Goal: Check status: Check status

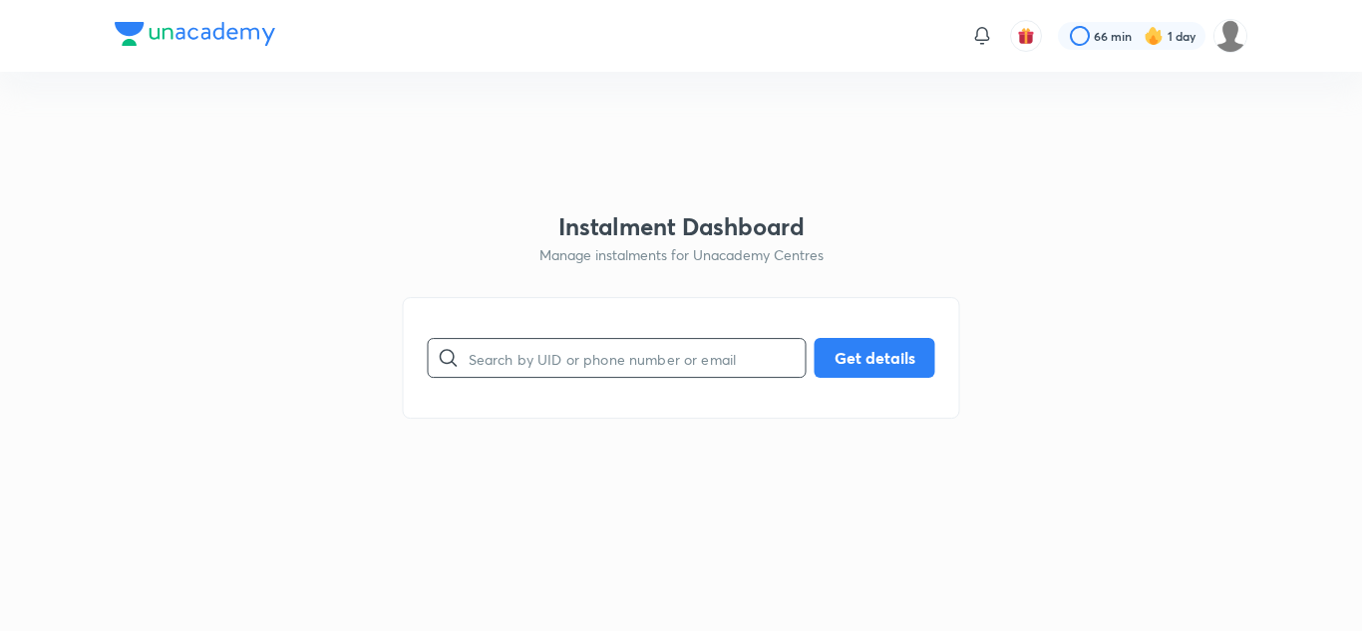
click at [567, 360] on input "text" at bounding box center [637, 358] width 337 height 51
paste input "0WU6K13W9Y"
type input "0WU6K13W9Y"
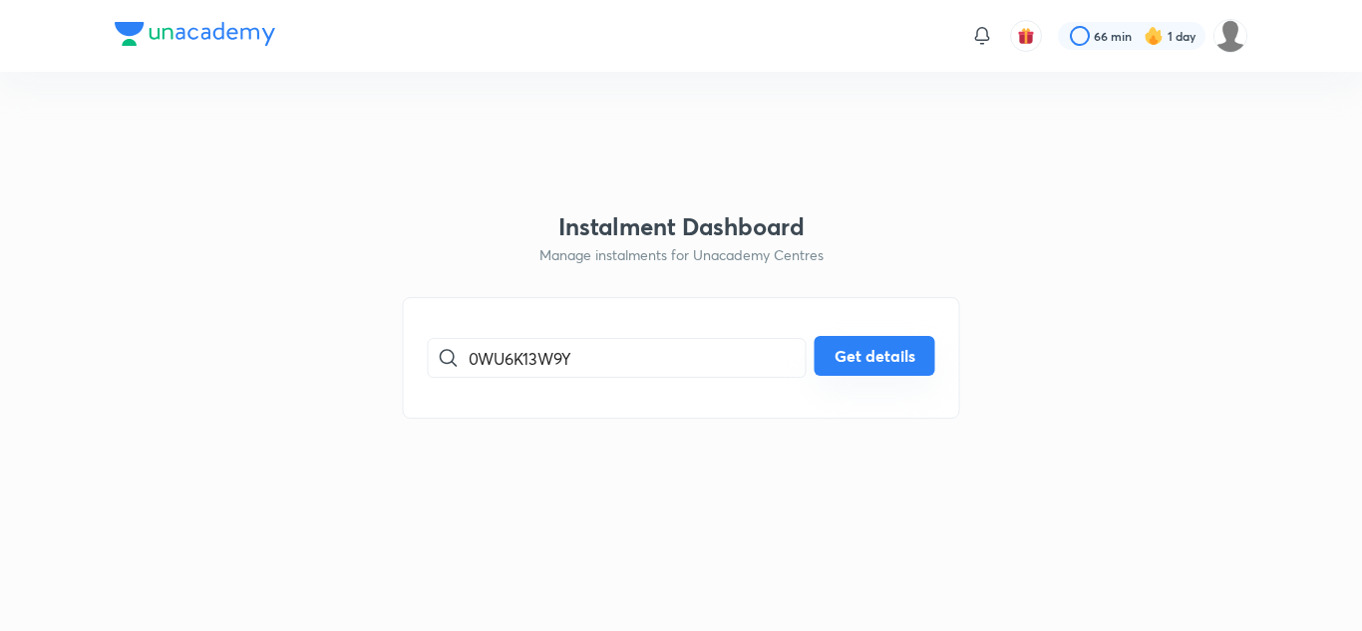
click at [893, 353] on button "Get details" at bounding box center [874, 356] width 121 height 40
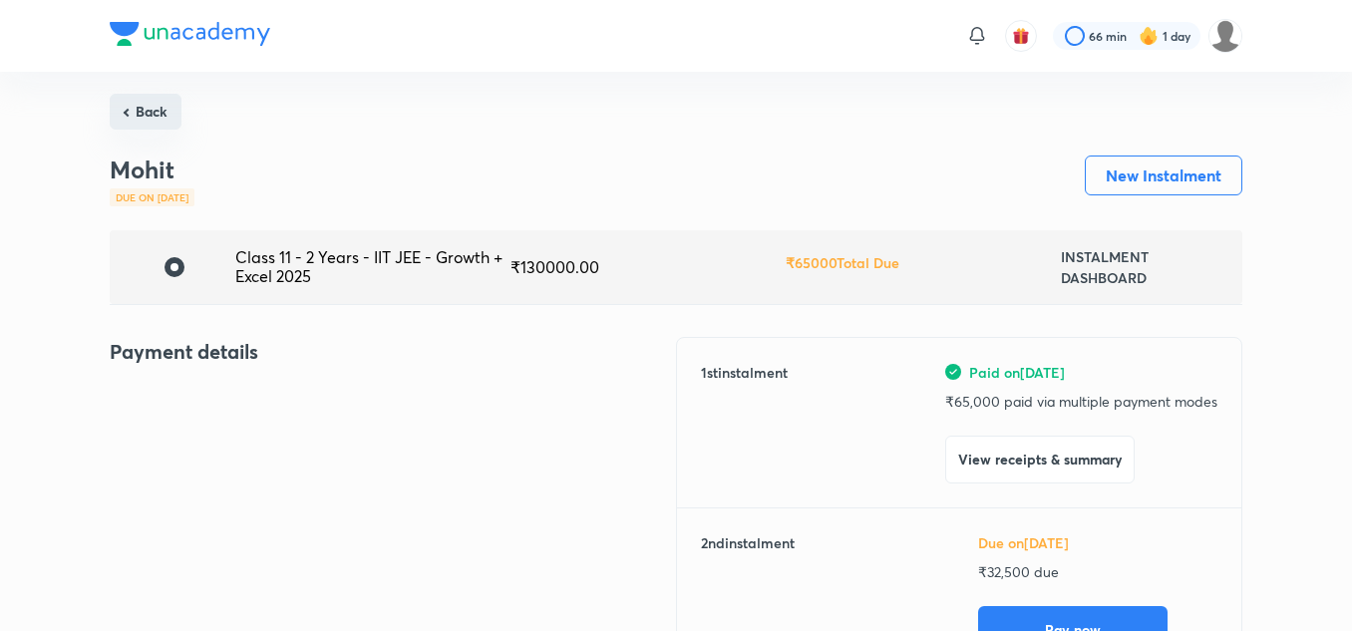
click at [162, 125] on button "Back" at bounding box center [146, 112] width 72 height 36
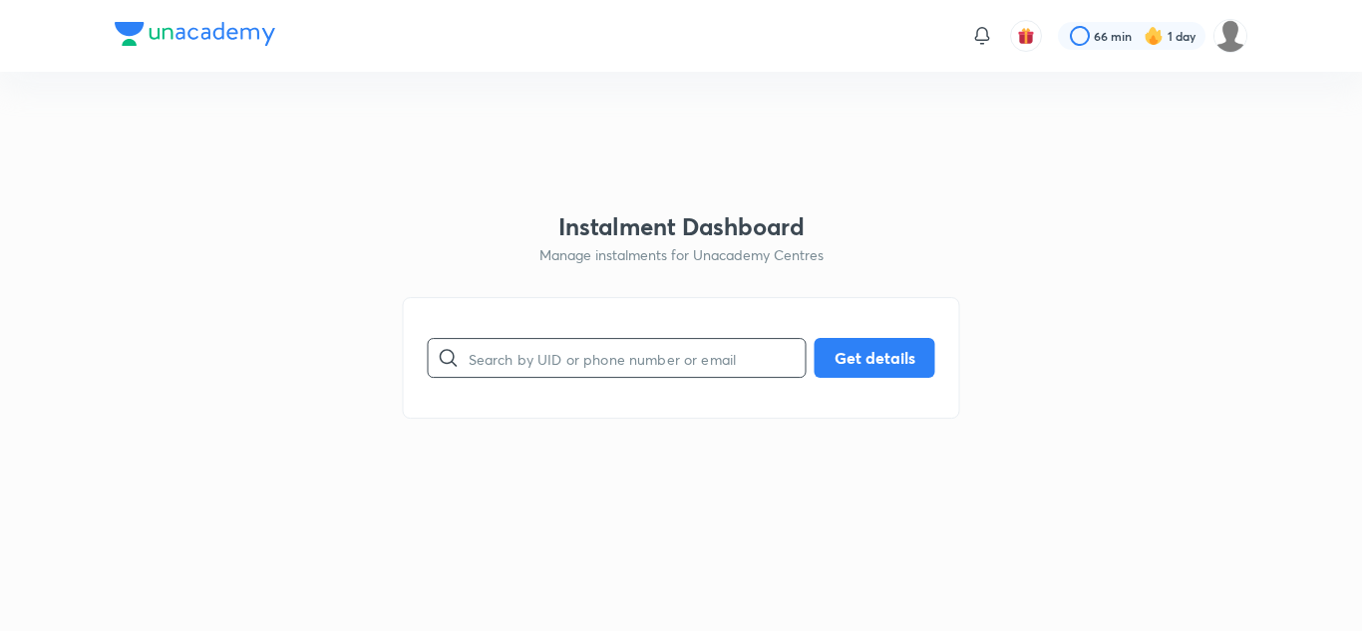
click at [544, 374] on input "text" at bounding box center [637, 358] width 337 height 51
paste input "KCEJL7K221"
type input "KCEJL7K221"
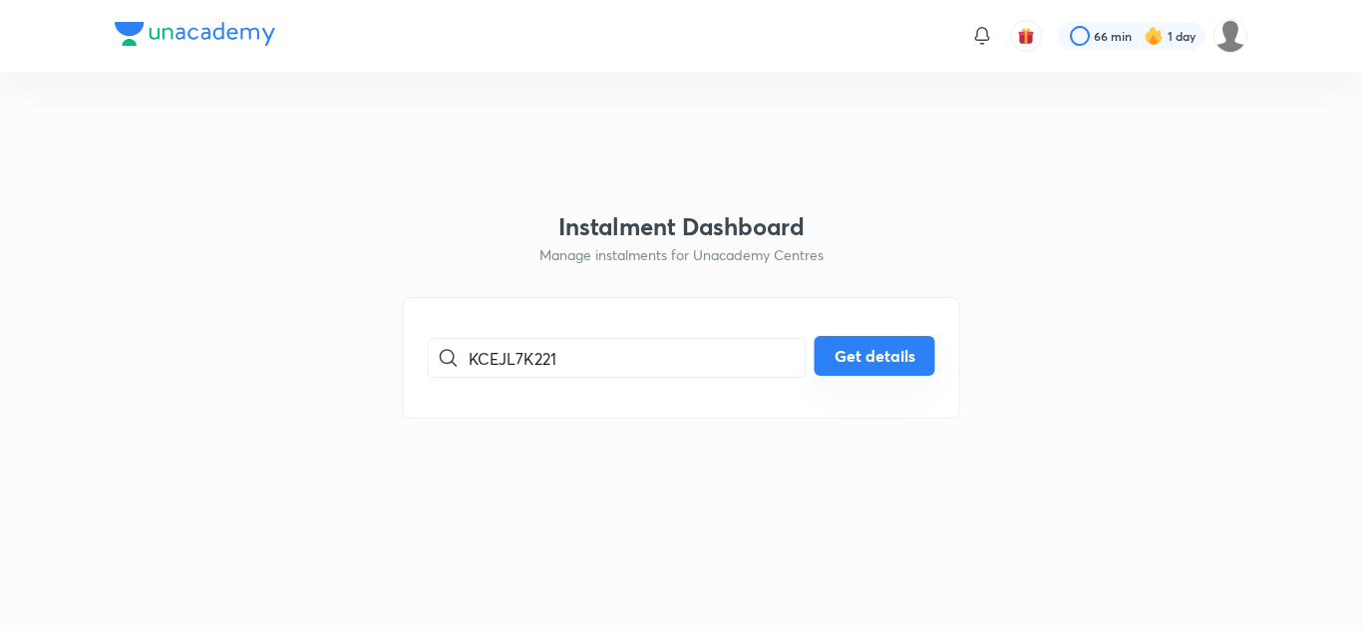
click at [877, 354] on button "Get details" at bounding box center [874, 356] width 121 height 40
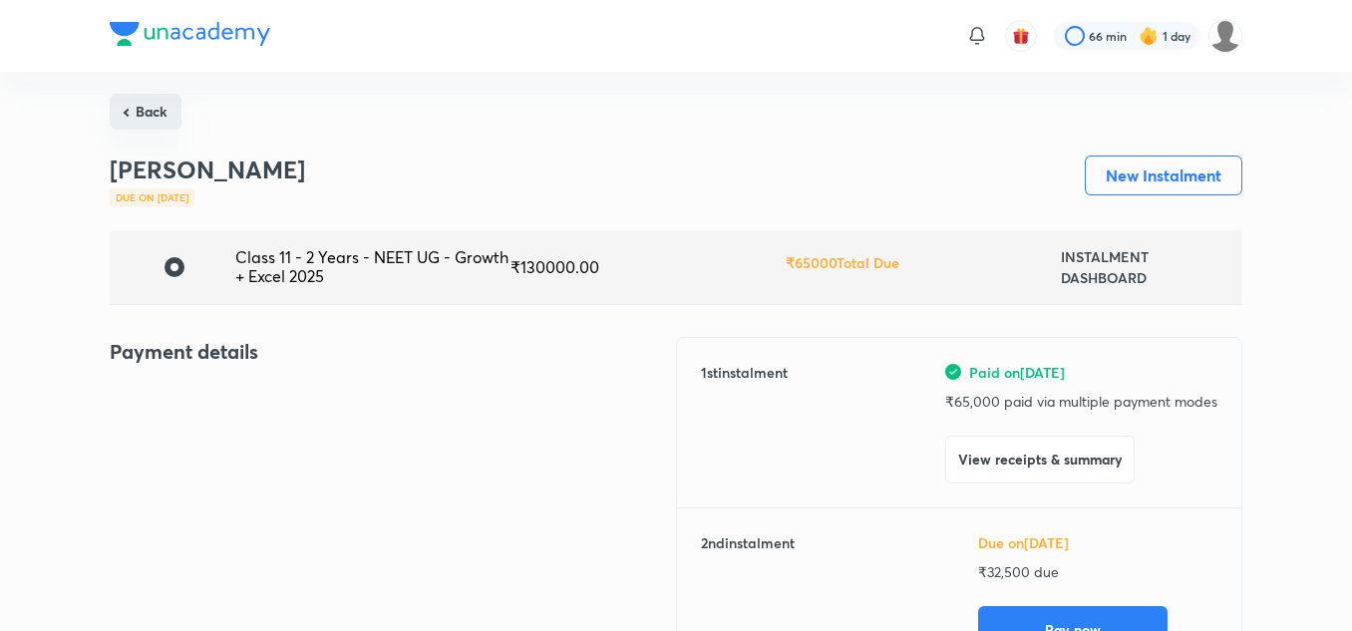
click at [155, 111] on button "Back" at bounding box center [146, 112] width 72 height 36
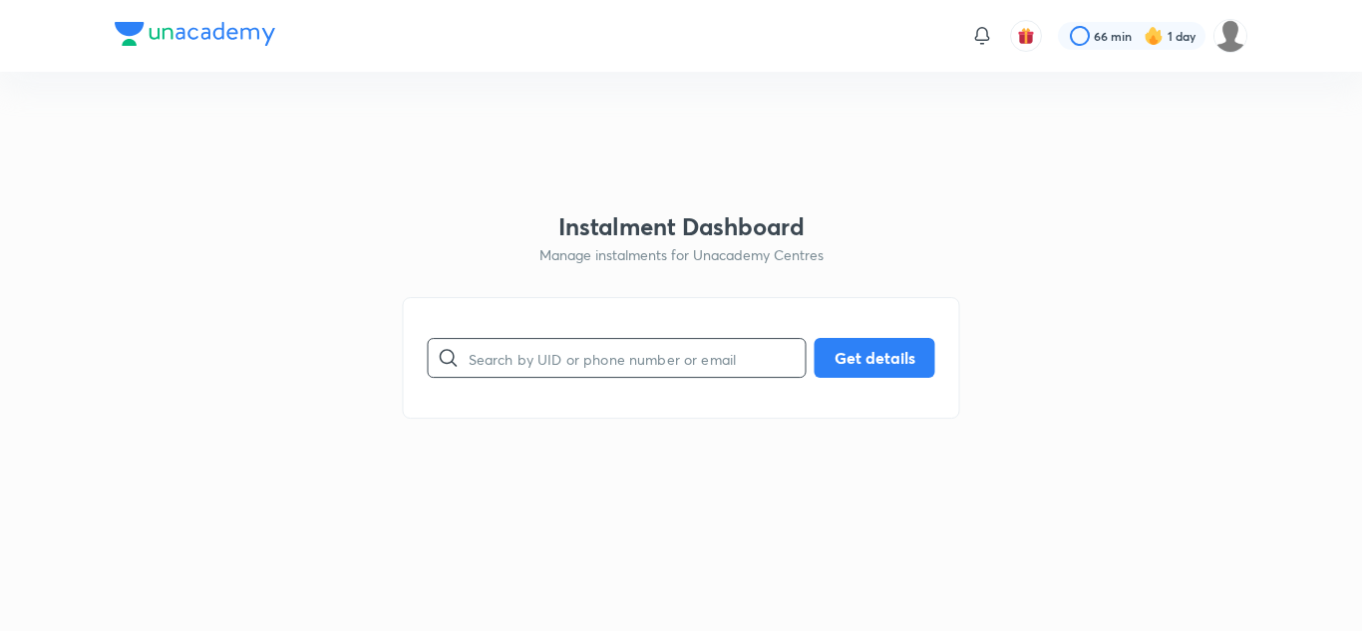
click at [537, 361] on input "text" at bounding box center [637, 358] width 337 height 51
paste input "M9QBSLB5QC"
type input "M9QBSLB5QC"
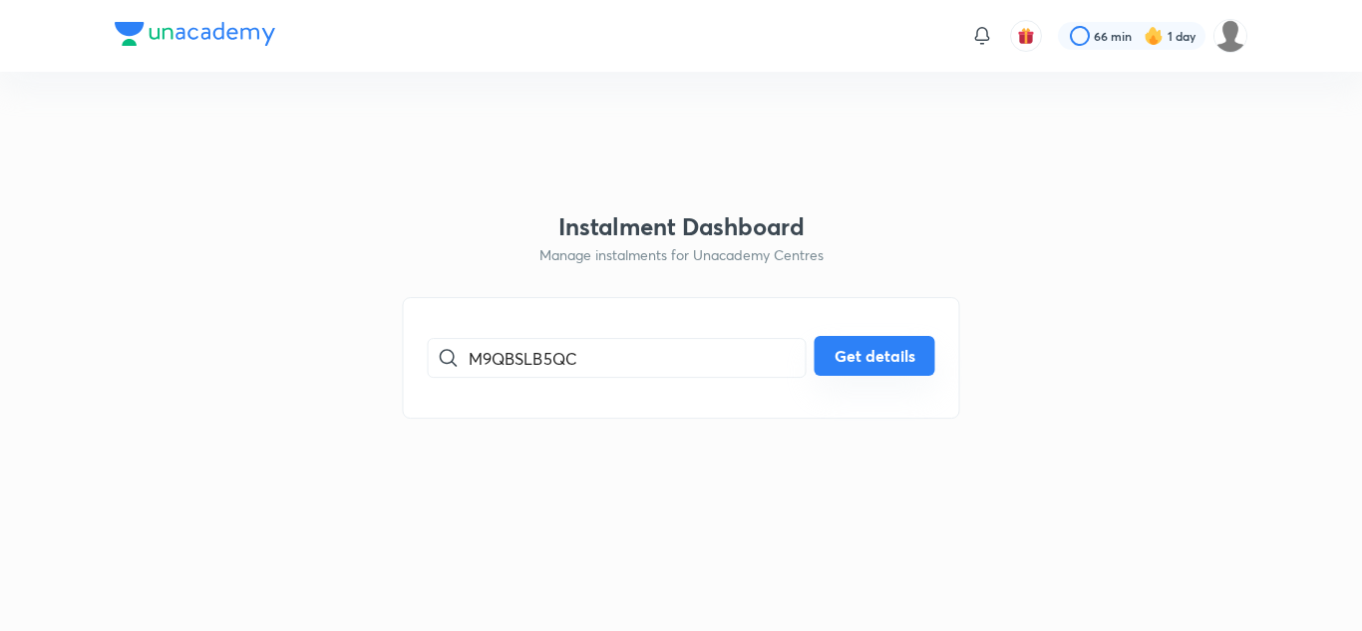
click at [874, 359] on button "Get details" at bounding box center [874, 356] width 121 height 40
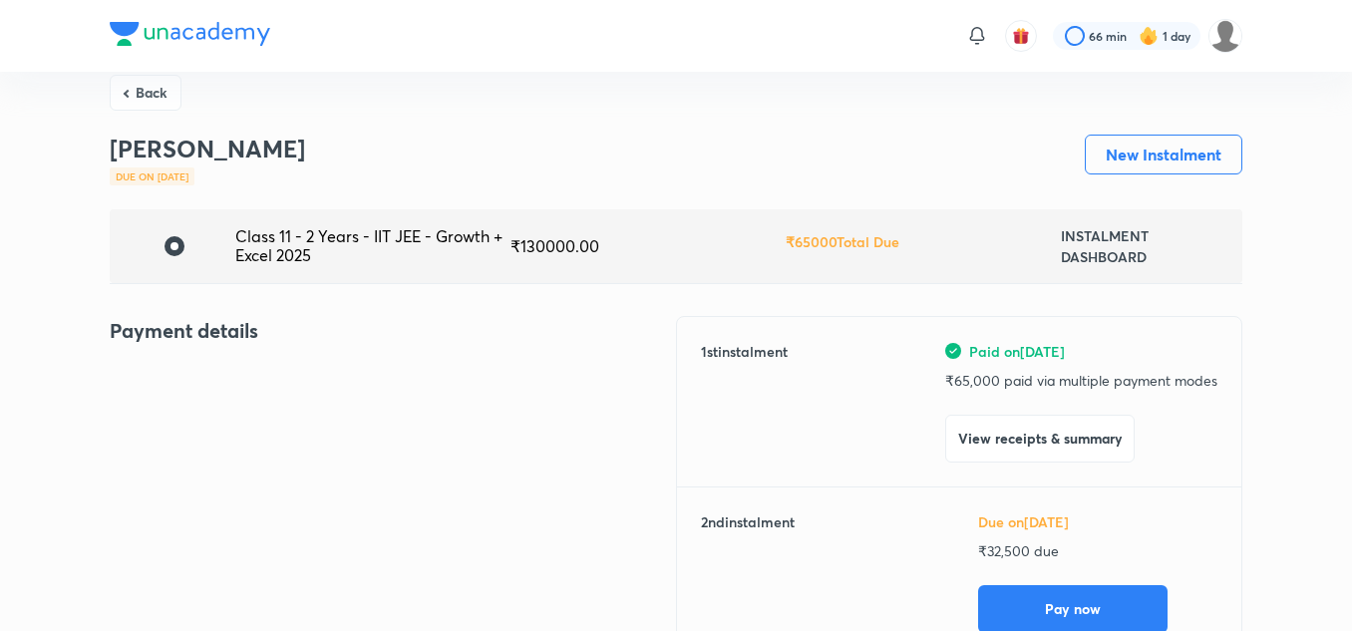
scroll to position [22, 0]
click at [148, 92] on button "Back" at bounding box center [146, 90] width 72 height 36
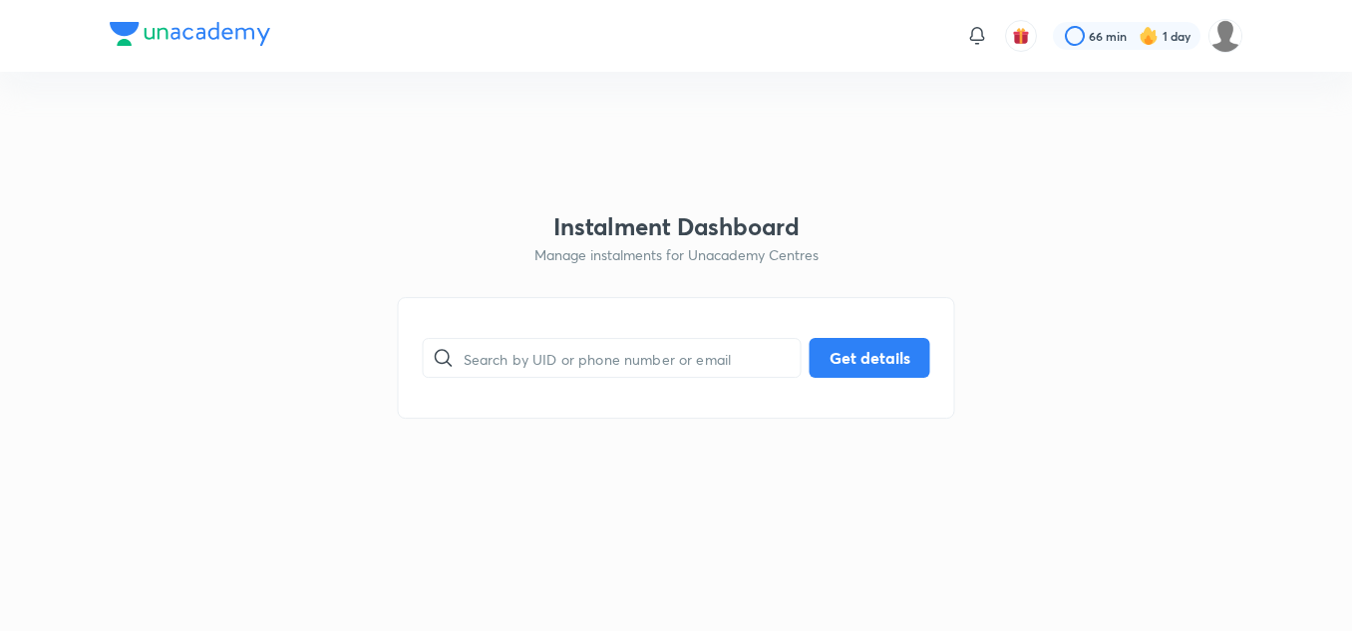
scroll to position [0, 0]
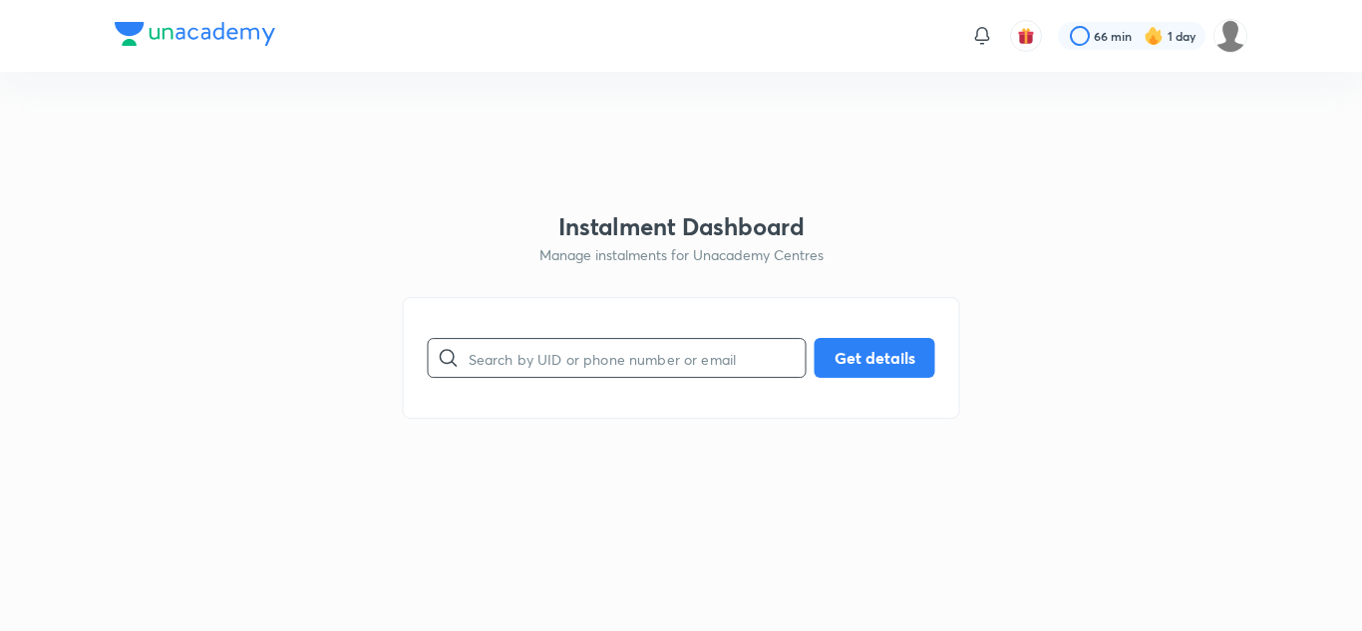
click at [505, 357] on input "text" at bounding box center [637, 358] width 337 height 51
paste input "OY83XJ9XOT"
type input "OY83XJ9XOT"
click at [880, 357] on button "Get details" at bounding box center [874, 356] width 121 height 40
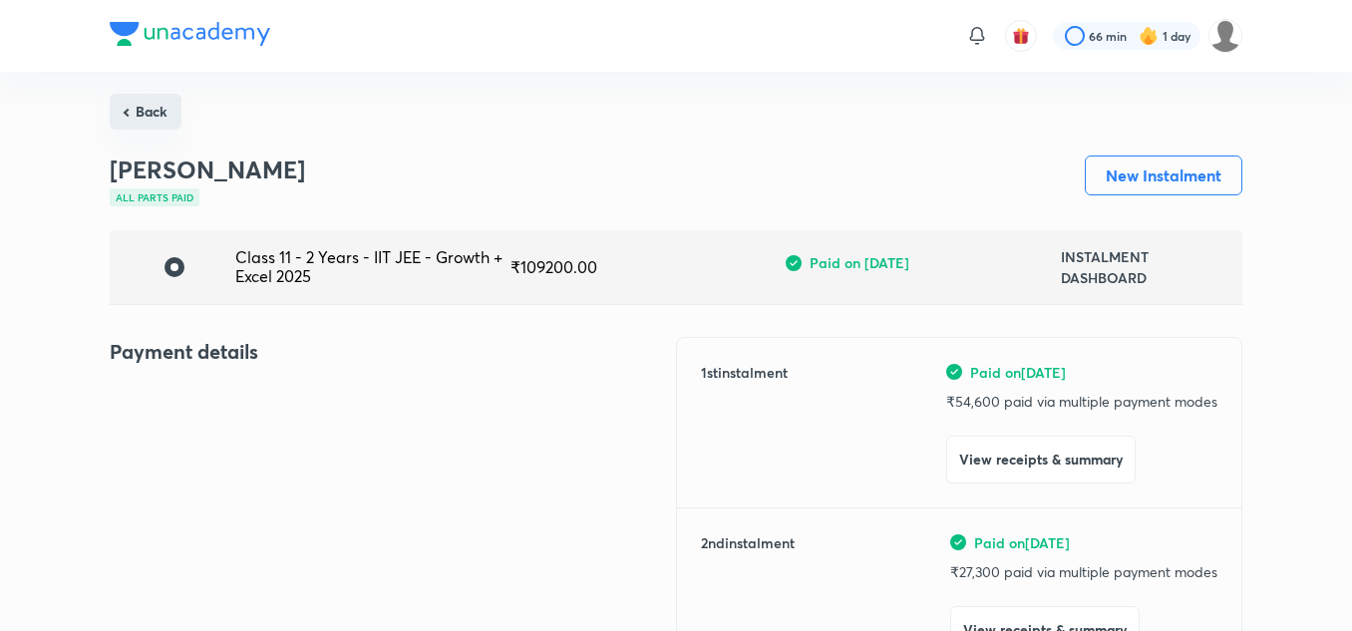
click at [163, 110] on button "Back" at bounding box center [146, 112] width 72 height 36
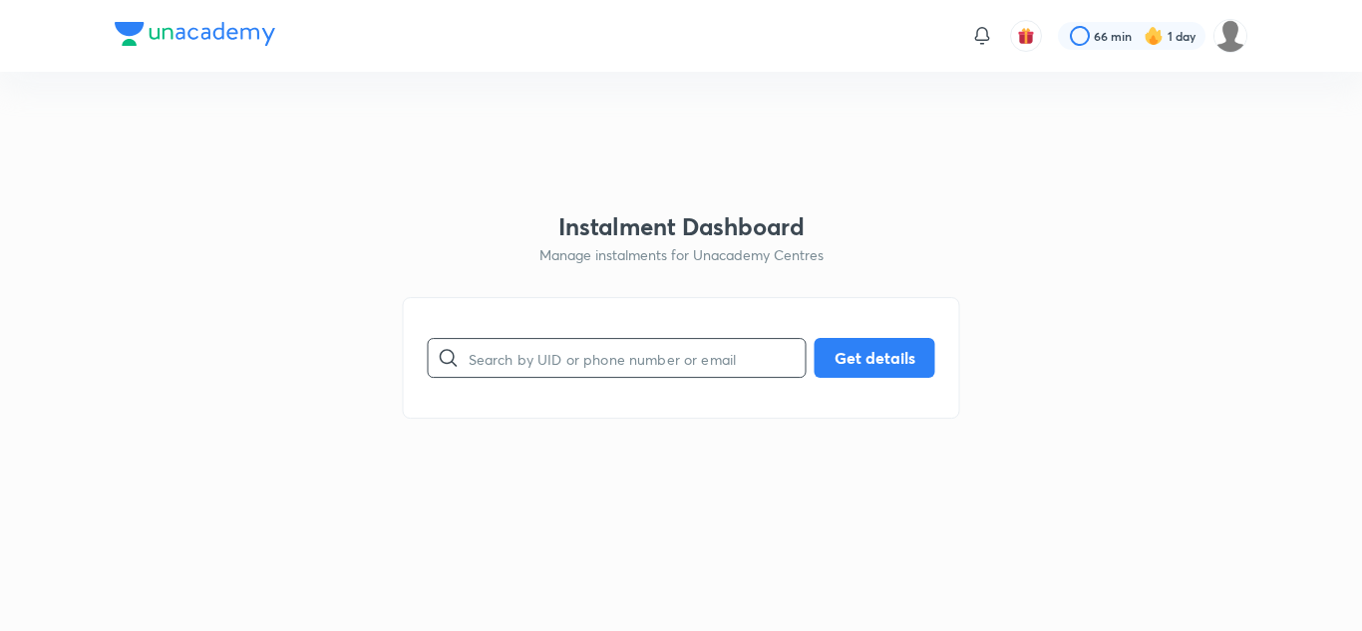
click at [539, 361] on input "text" at bounding box center [637, 358] width 337 height 51
paste input "MDFQVB27BI"
type input "MDFQVB27BI"
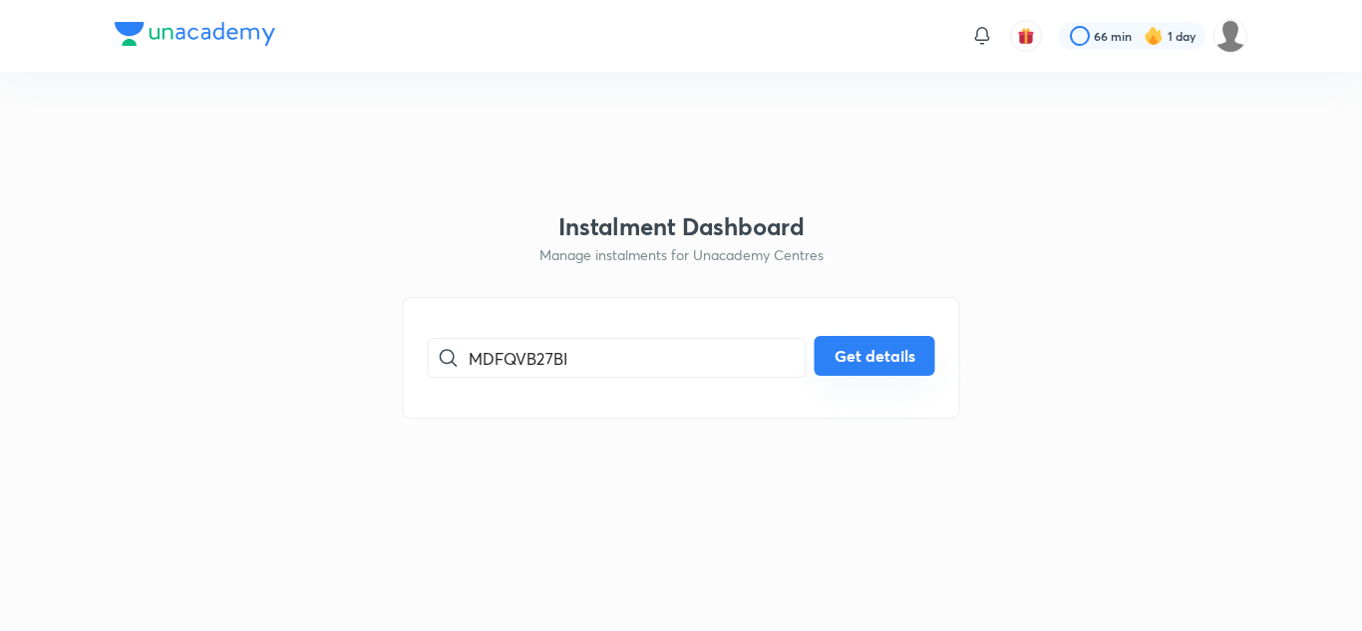
click at [884, 363] on button "Get details" at bounding box center [874, 356] width 121 height 40
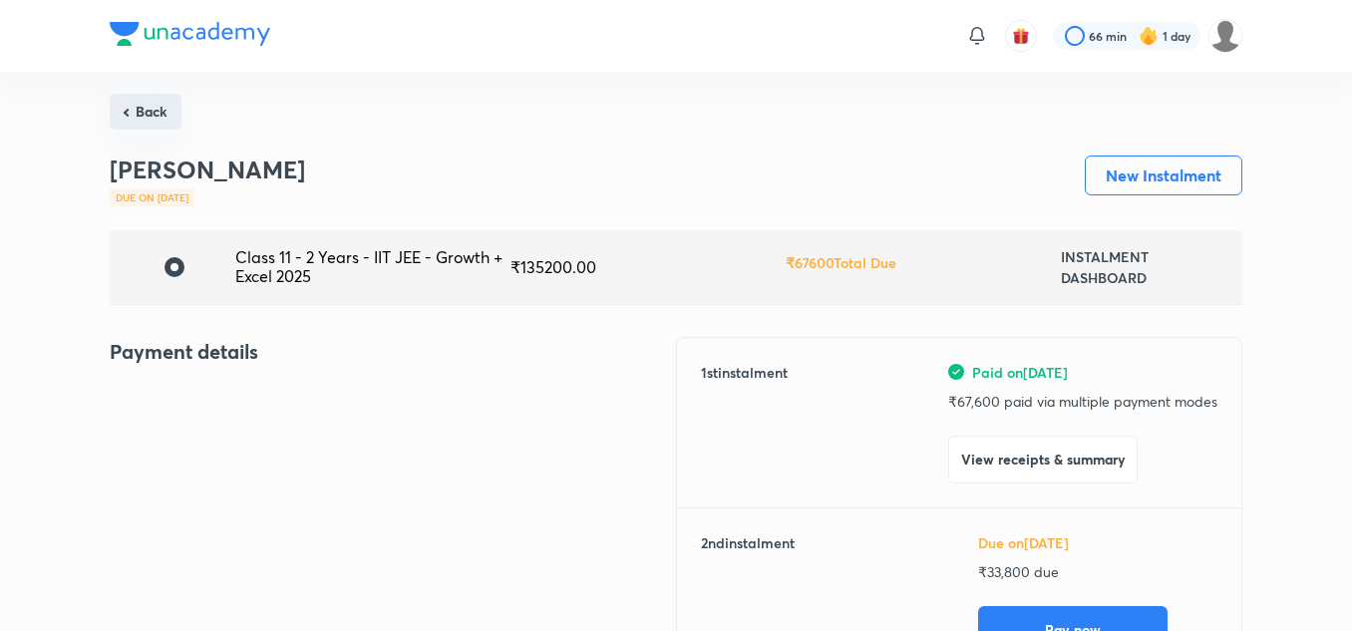
click at [158, 118] on button "Back" at bounding box center [146, 112] width 72 height 36
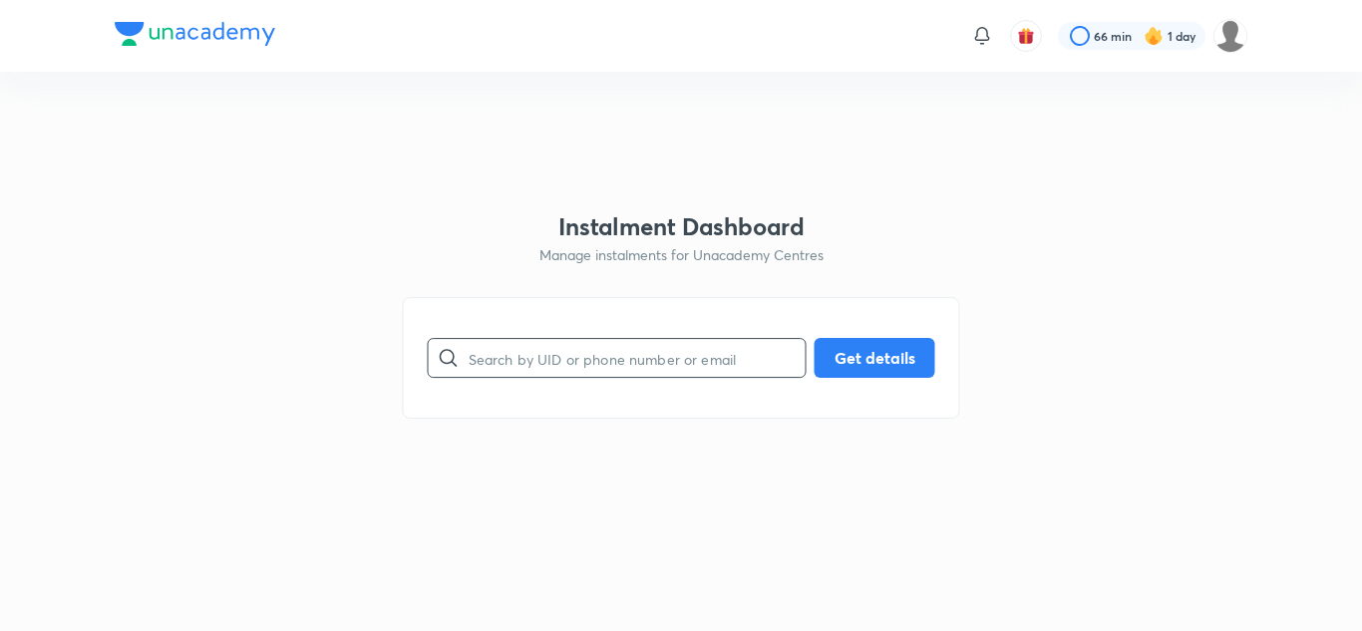
click at [649, 374] on input "text" at bounding box center [637, 358] width 337 height 51
paste input "7TOI0FZSKD"
type input "7TOI0FZSKD"
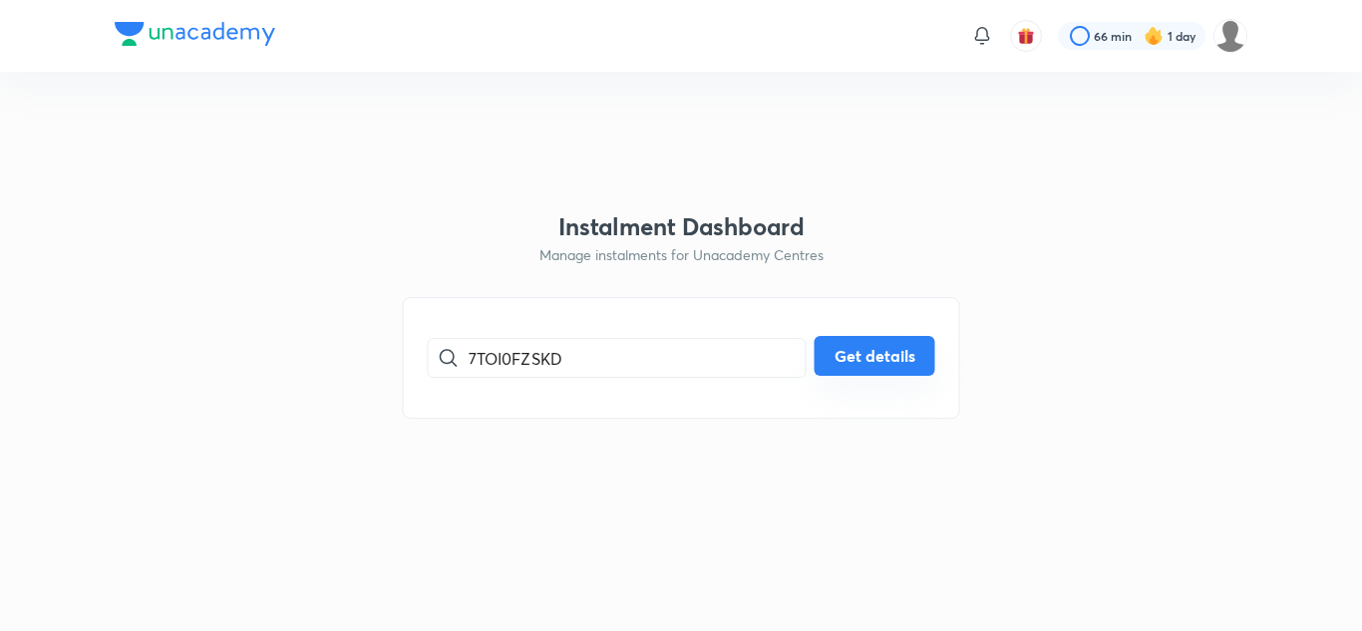
click at [882, 360] on button "Get details" at bounding box center [874, 356] width 121 height 40
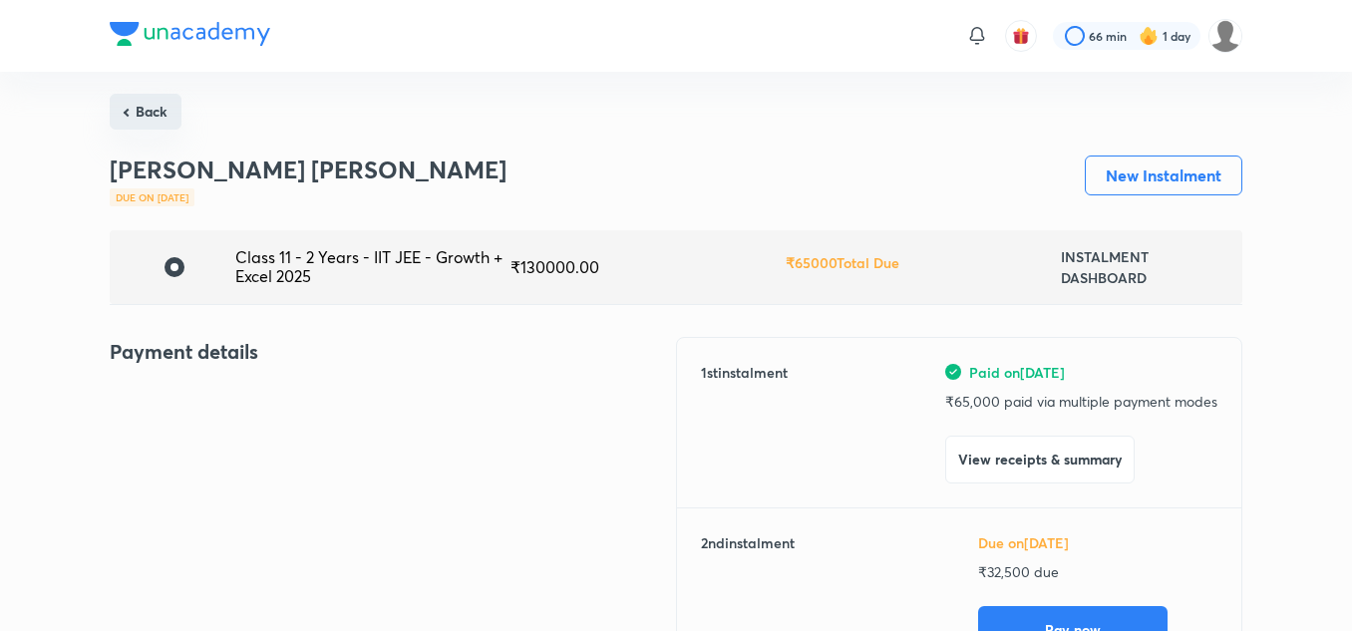
click at [158, 99] on button "Back" at bounding box center [146, 112] width 72 height 36
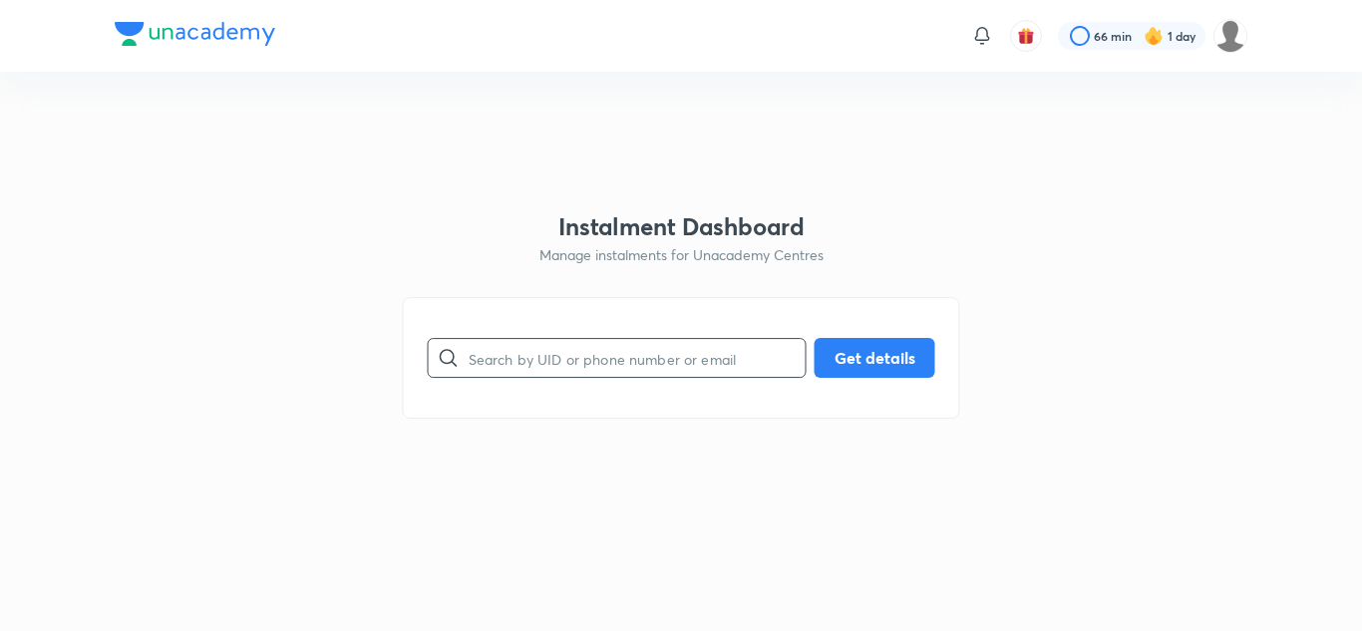
click at [534, 361] on input "text" at bounding box center [637, 358] width 337 height 51
paste input "8VTRDC3DU6"
type input "8VTRDC3DU6"
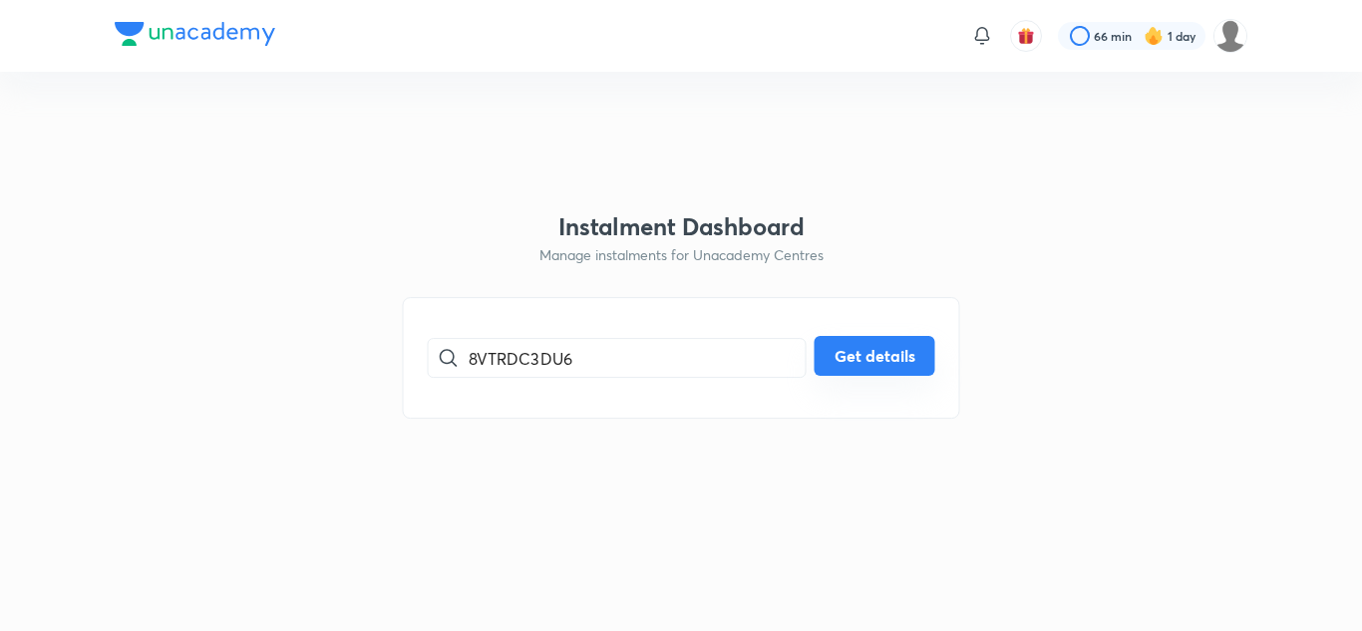
click at [891, 358] on button "Get details" at bounding box center [874, 356] width 121 height 40
